Goal: Transaction & Acquisition: Book appointment/travel/reservation

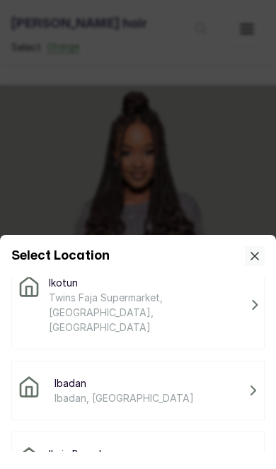
scroll to position [105, 0]
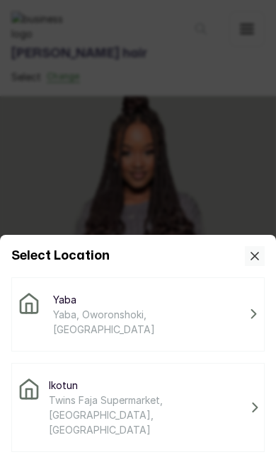
click at [191, 392] on span "Twins Faja Supermarket, [GEOGRAPHIC_DATA], [GEOGRAPHIC_DATA]" at bounding box center [147, 414] width 197 height 45
click at [158, 392] on span "Twins Faja Supermarket, [GEOGRAPHIC_DATA], [GEOGRAPHIC_DATA]" at bounding box center [147, 414] width 197 height 45
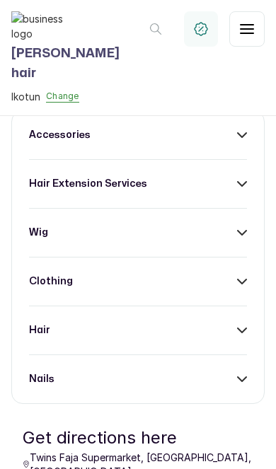
scroll to position [496, 0]
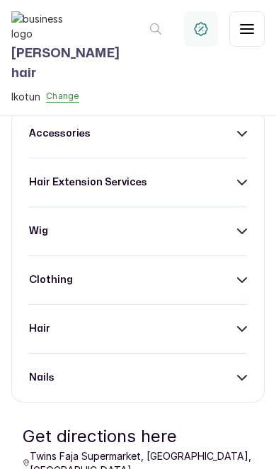
click at [214, 189] on div "hair extension services" at bounding box center [138, 182] width 218 height 14
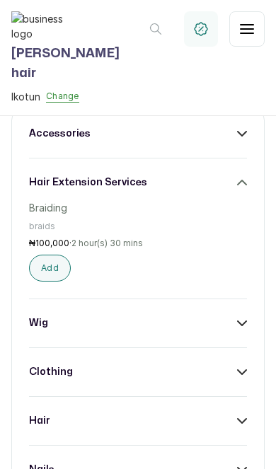
click at [239, 187] on icon at bounding box center [242, 182] width 10 height 10
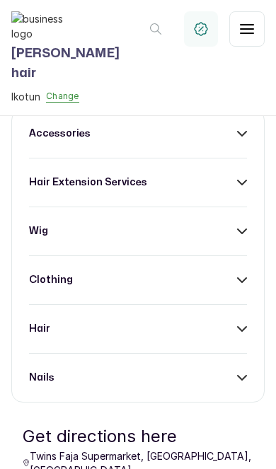
scroll to position [575, 0]
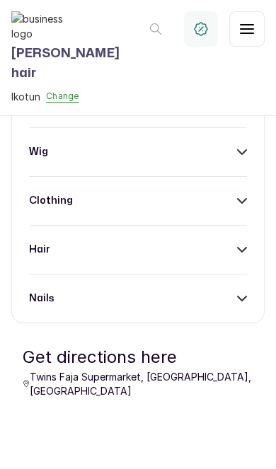
click at [236, 159] on div "wig" at bounding box center [138, 152] width 218 height 14
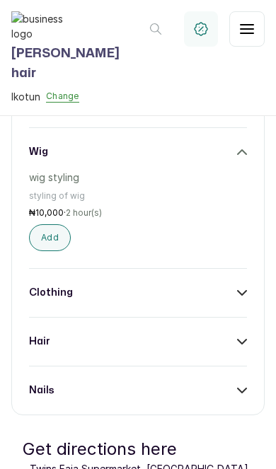
click at [54, 251] on button "Add" at bounding box center [50, 237] width 42 height 27
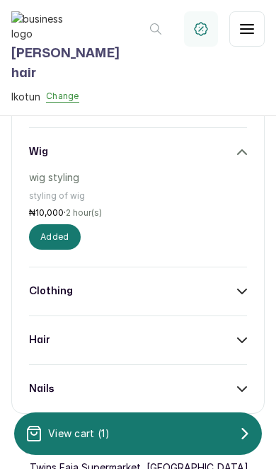
click at [155, 437] on div "View cart ( 1 )" at bounding box center [137, 433] width 247 height 28
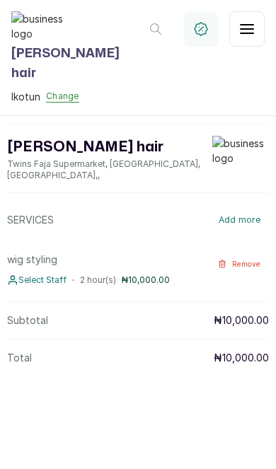
scroll to position [69, 0]
click at [32, 286] on span "Select Staff" at bounding box center [42, 279] width 48 height 11
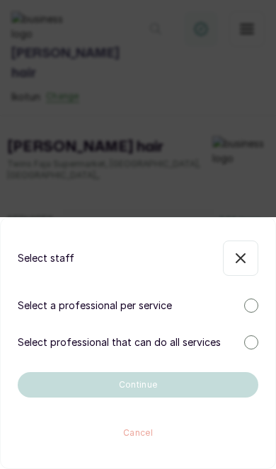
click at [244, 305] on div at bounding box center [251, 305] width 14 height 14
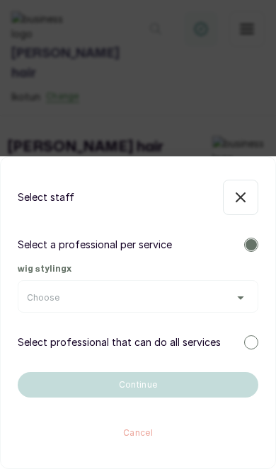
click at [215, 299] on div "Choose" at bounding box center [138, 297] width 222 height 11
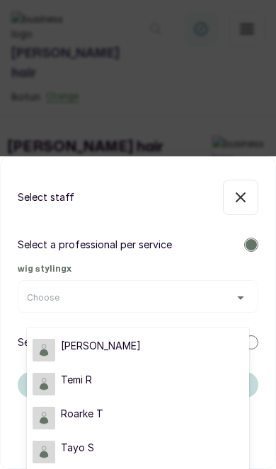
click at [154, 382] on div "Temi R" at bounding box center [138, 384] width 211 height 23
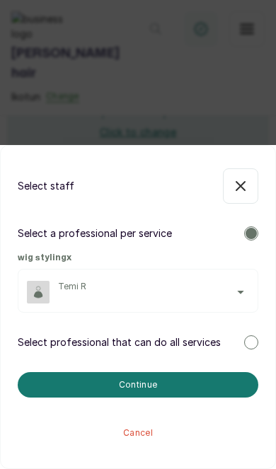
click at [156, 384] on button "Continue" at bounding box center [138, 384] width 240 height 25
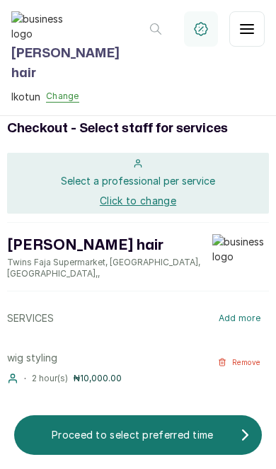
scroll to position [0, 0]
click at [168, 436] on p "Proceed to select preferred time" at bounding box center [132, 435] width 214 height 14
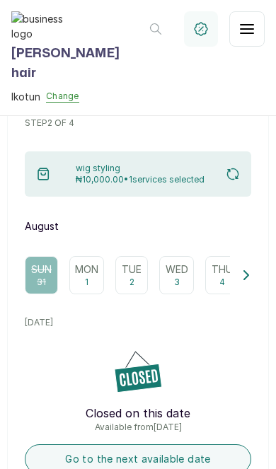
scroll to position [79, 0]
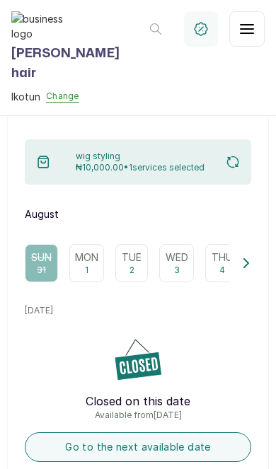
click at [93, 263] on p "Mon" at bounding box center [86, 257] width 23 height 14
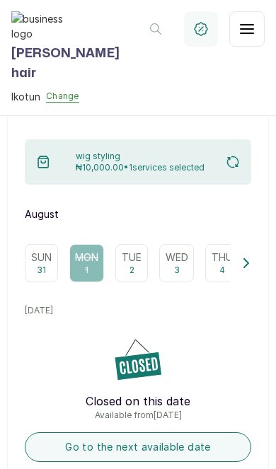
click at [148, 262] on div "Tue 2" at bounding box center [131, 263] width 33 height 38
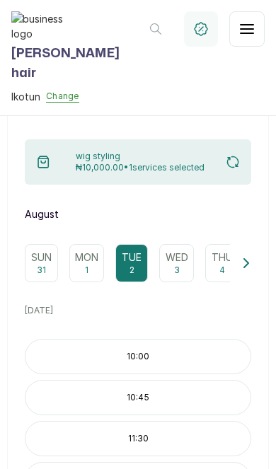
click at [168, 356] on p "10:00" at bounding box center [137, 356] width 225 height 11
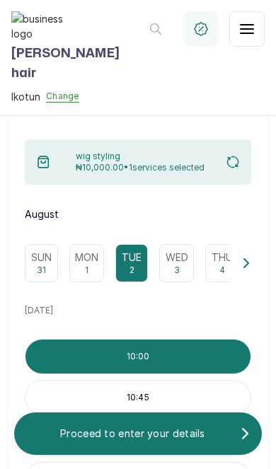
click at [160, 442] on div "Proceed to enter your details" at bounding box center [137, 433] width 247 height 25
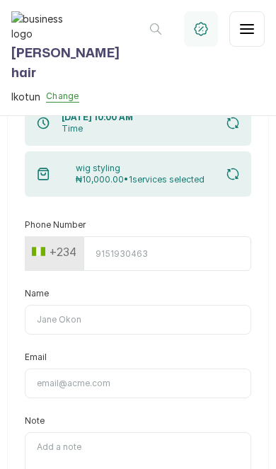
scroll to position [71, 0]
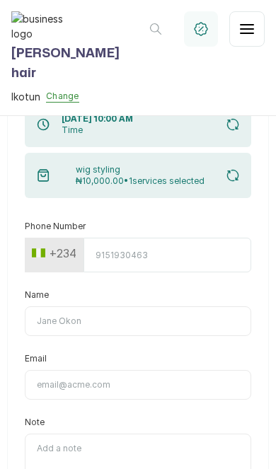
click at [192, 258] on input "Phone Number" at bounding box center [167, 255] width 168 height 35
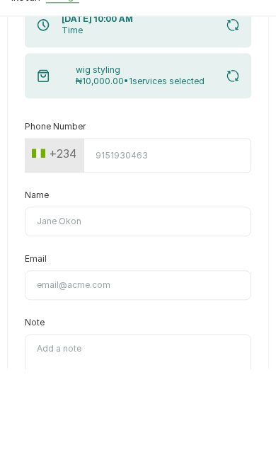
click at [213, 238] on input "Phone Number" at bounding box center [167, 255] width 168 height 35
paste input "3861022101020199003531091693460461738485245900000022441"
type input "3861022101020199003531091693460461738485245900000022441"
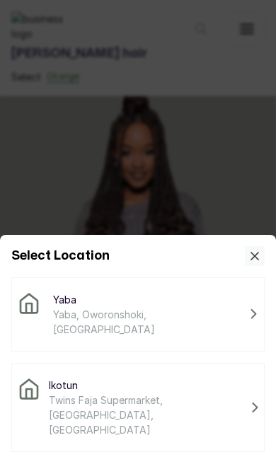
scroll to position [33, 0]
click at [154, 392] on span "Twins Faja Supermarket, [GEOGRAPHIC_DATA], [GEOGRAPHIC_DATA]" at bounding box center [147, 414] width 197 height 45
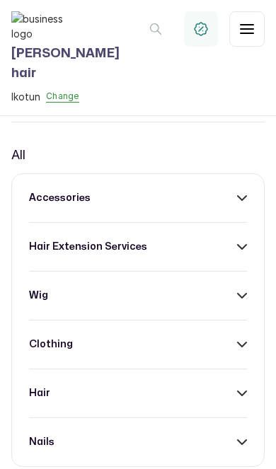
scroll to position [433, 0]
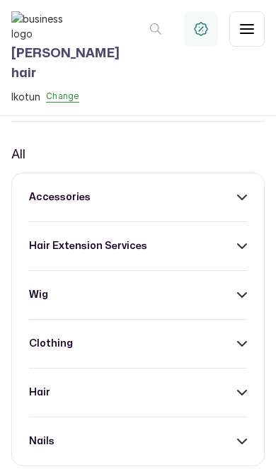
click at [232, 302] on div "wig" at bounding box center [138, 295] width 218 height 14
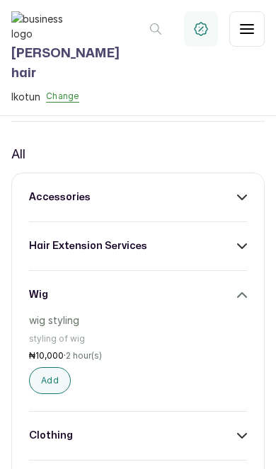
click at [41, 394] on button "Add" at bounding box center [50, 380] width 42 height 27
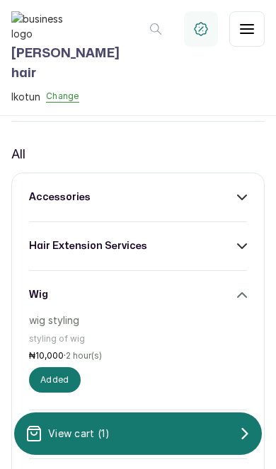
click at [194, 438] on div "View cart ( 1 )" at bounding box center [137, 433] width 247 height 28
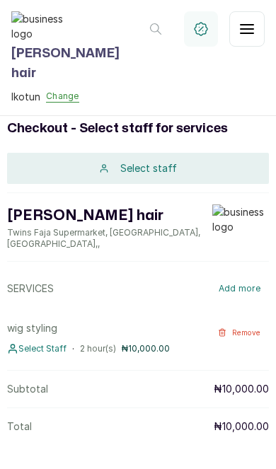
scroll to position [0, 0]
click at [231, 165] on div "Select staff" at bounding box center [138, 168] width 262 height 31
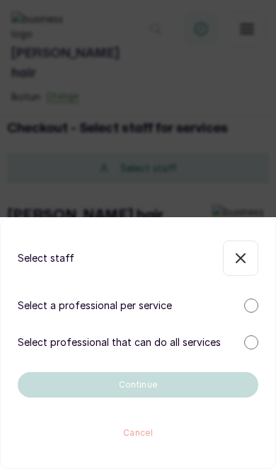
click at [255, 294] on div "Select staff Select a professional per service Select professional that can do …" at bounding box center [138, 343] width 276 height 252
click at [245, 311] on div "Select a professional per service" at bounding box center [138, 305] width 240 height 14
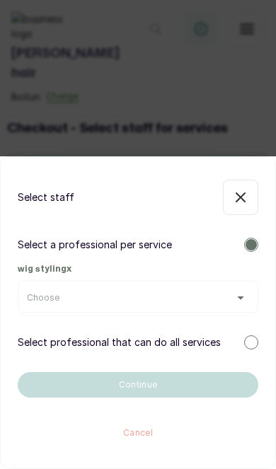
click at [196, 300] on div "Choose" at bounding box center [138, 297] width 222 height 11
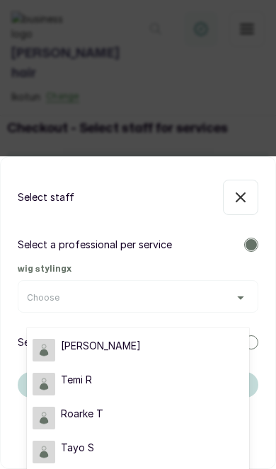
click at [144, 380] on div "Temi R" at bounding box center [138, 384] width 211 height 23
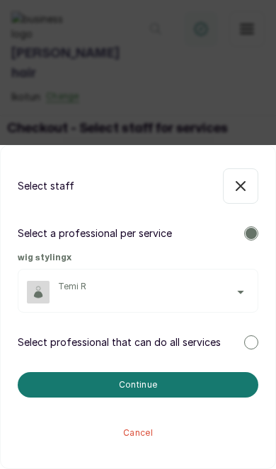
click at [179, 384] on button "Continue" at bounding box center [138, 384] width 240 height 25
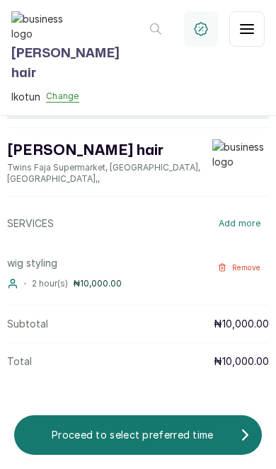
scroll to position [103, 0]
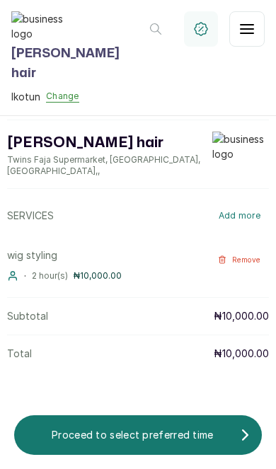
click at [173, 437] on p "Proceed to select preferred time" at bounding box center [132, 435] width 214 height 14
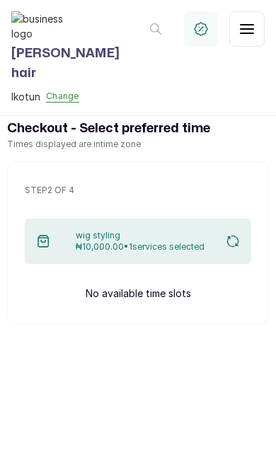
scroll to position [0, 0]
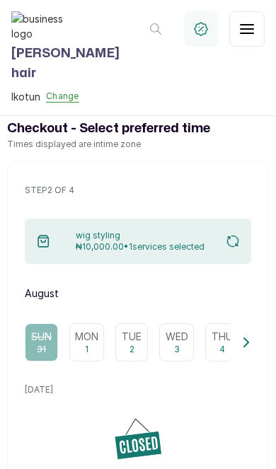
click at [136, 349] on div "Tue 2" at bounding box center [131, 342] width 33 height 38
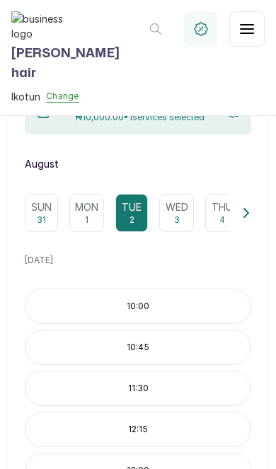
scroll to position [131, 0]
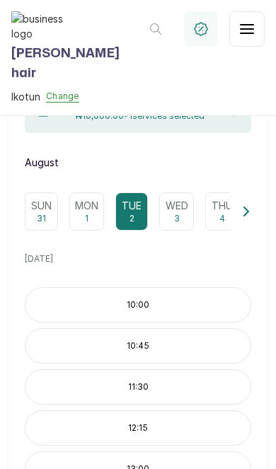
click at [187, 294] on div "10:00" at bounding box center [138, 304] width 226 height 35
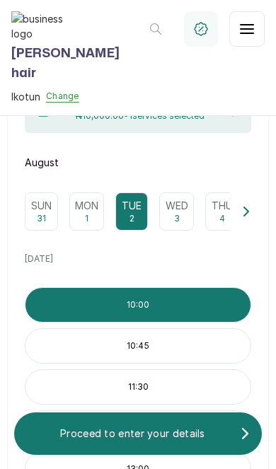
click at [151, 457] on div "13:00" at bounding box center [138, 468] width 226 height 35
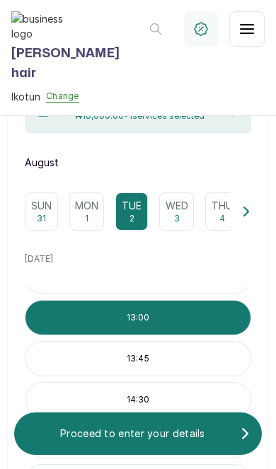
scroll to position [151, 0]
click at [166, 445] on div "Proceed to enter your details" at bounding box center [137, 433] width 247 height 25
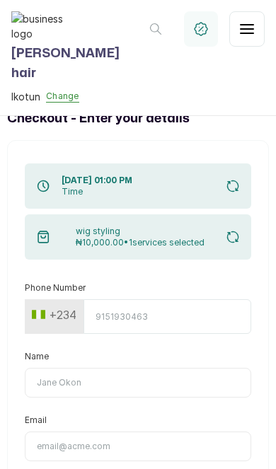
scroll to position [0, 0]
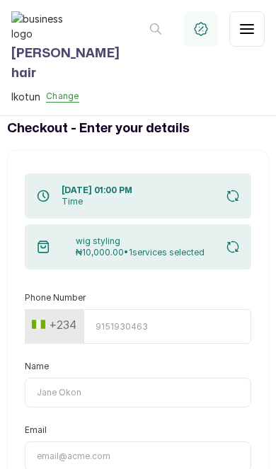
click at [168, 327] on input "Phone Number" at bounding box center [167, 326] width 168 height 35
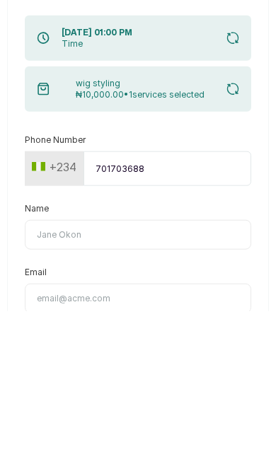
type input "7017036881"
type input "Timi"
type input "[EMAIL_ADDRESS][DOMAIN_NAME]"
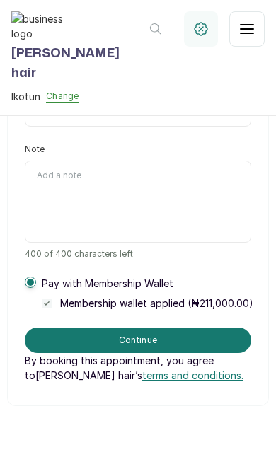
scroll to position [417, 0]
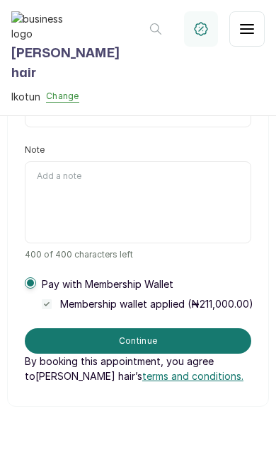
click at [26, 277] on span at bounding box center [30, 282] width 11 height 11
click at [30, 279] on span at bounding box center [30, 282] width 7 height 7
click at [31, 277] on div "Pay with Membership Wallet Membership wallet applied ( ₦211,000.00 )" at bounding box center [139, 294] width 228 height 34
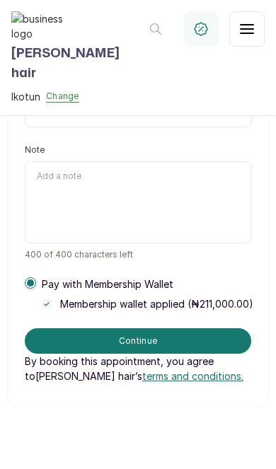
click at [27, 277] on span at bounding box center [30, 282] width 11 height 11
click at [31, 279] on span at bounding box center [30, 282] width 7 height 7
click at [35, 277] on label at bounding box center [30, 282] width 11 height 11
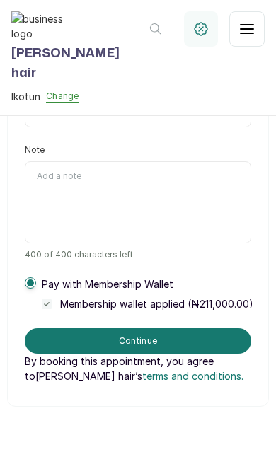
click at [41, 277] on div "Pay with Membership Wallet Membership wallet applied ( ₦211,000.00 )" at bounding box center [139, 294] width 228 height 34
click at [46, 277] on div "Pay with Membership Wallet Membership wallet applied ( ₦211,000.00 )" at bounding box center [147, 294] width 211 height 34
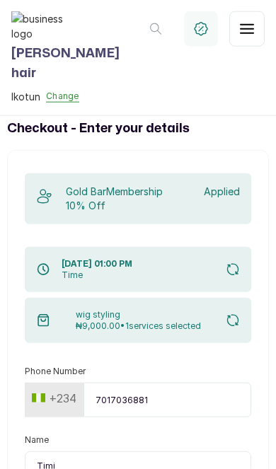
scroll to position [31, 0]
click at [226, 185] on p "Applied" at bounding box center [222, 192] width 36 height 14
click at [235, 185] on p "Applied" at bounding box center [222, 192] width 36 height 14
click at [227, 185] on p "Applied" at bounding box center [222, 192] width 36 height 14
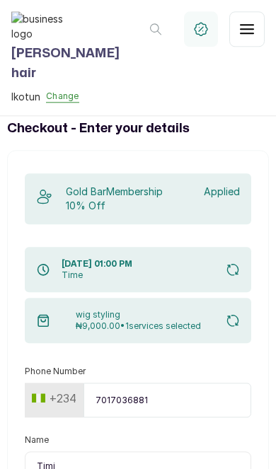
click at [226, 185] on p "Applied" at bounding box center [222, 192] width 36 height 14
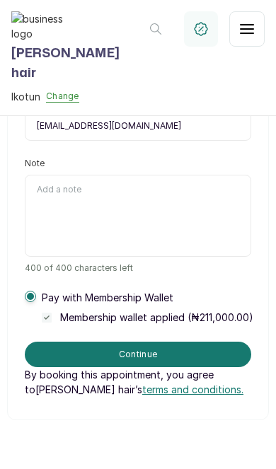
scroll to position [404, 0]
click at [173, 341] on button "Continue" at bounding box center [138, 353] width 226 height 25
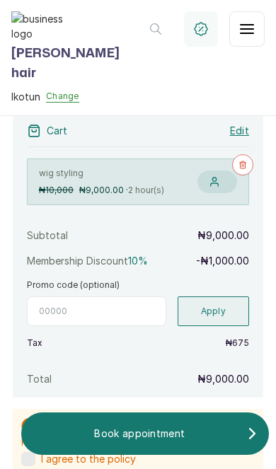
scroll to position [216, 0]
click at [144, 296] on input "Promo code (optional)" at bounding box center [96, 311] width 139 height 30
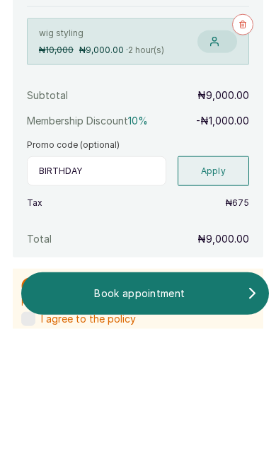
scroll to position [58, 0]
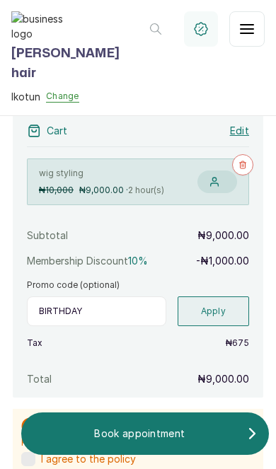
click at [224, 296] on button "Apply" at bounding box center [213, 311] width 72 height 30
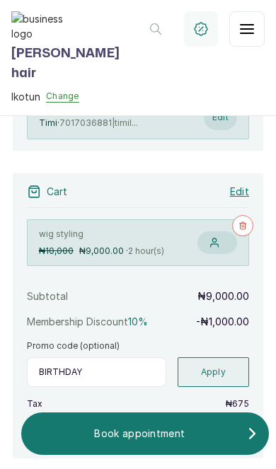
scroll to position [155, 0]
click at [221, 358] on button "Apply" at bounding box center [213, 373] width 72 height 30
click at [215, 358] on button "Apply" at bounding box center [213, 373] width 72 height 30
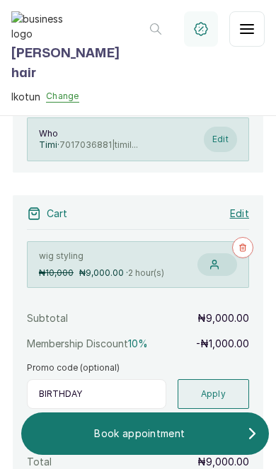
scroll to position [132, 0]
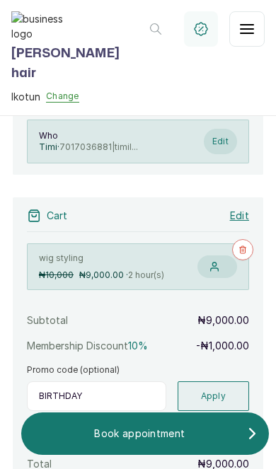
click at [139, 381] on input "BIRTHDAY" at bounding box center [96, 396] width 139 height 30
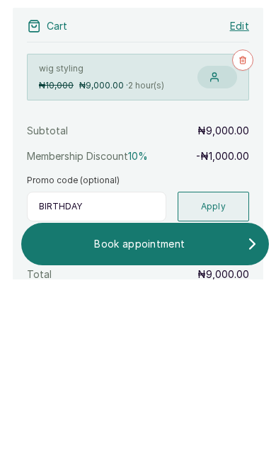
type input "BIRTHDAY"
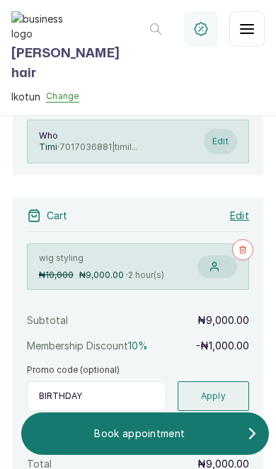
click at [226, 381] on button "Apply" at bounding box center [213, 396] width 72 height 30
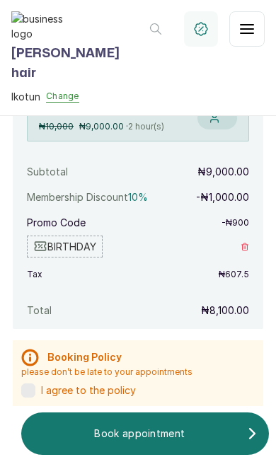
scroll to position [279, 0]
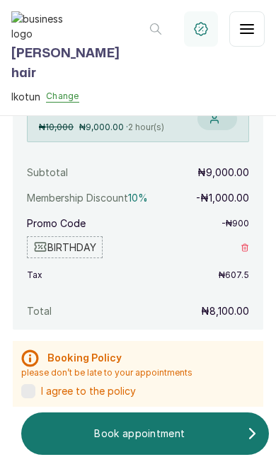
click at [28, 384] on label at bounding box center [28, 391] width 14 height 14
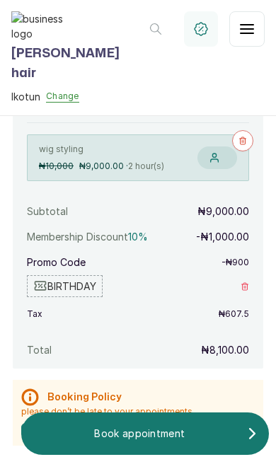
scroll to position [230, 0]
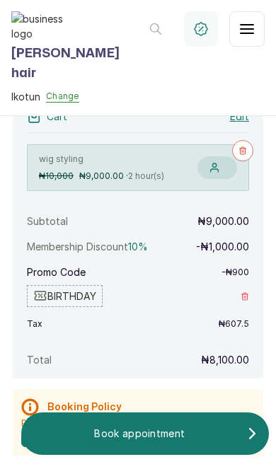
click at [185, 439] on p "Book appointment" at bounding box center [140, 433] width 214 height 14
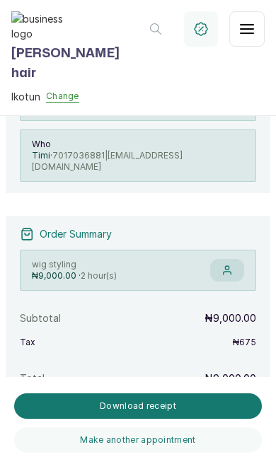
scroll to position [155, 0]
click at [180, 403] on button "Download receipt" at bounding box center [137, 405] width 247 height 25
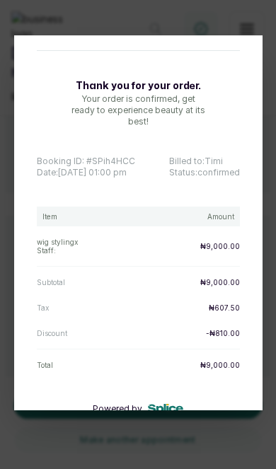
scroll to position [18, 0]
